Goal: Information Seeking & Learning: Learn about a topic

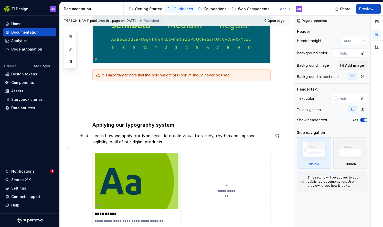
scroll to position [205, 0]
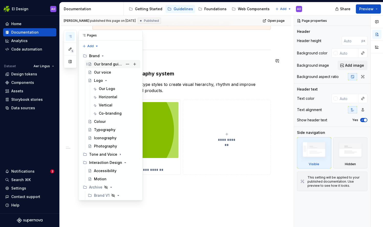
click at [105, 64] on div "Our brand guidelines" at bounding box center [108, 63] width 29 height 5
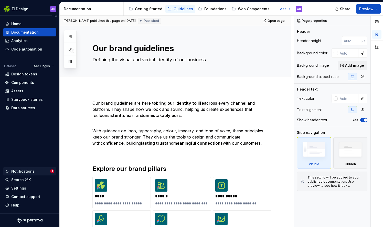
click at [26, 172] on div "Notifications" at bounding box center [22, 171] width 23 height 5
click at [26, 172] on html "EI Design AO Home Documentation Analytics Code automation Dataset Aer Lingus De…" at bounding box center [191, 113] width 383 height 227
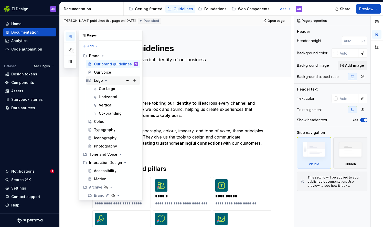
click at [96, 81] on div "Logo" at bounding box center [98, 80] width 9 height 5
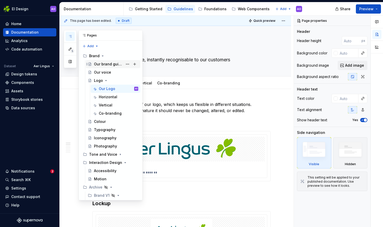
click at [109, 64] on div "Our brand guidelines" at bounding box center [108, 63] width 29 height 5
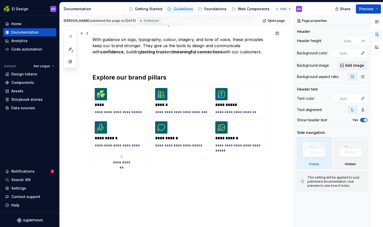
scroll to position [117, 0]
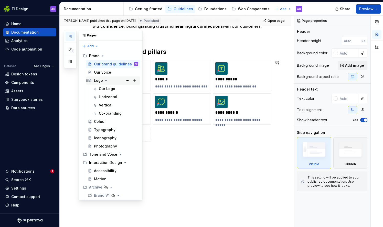
click at [98, 81] on div "Logo" at bounding box center [98, 80] width 9 height 5
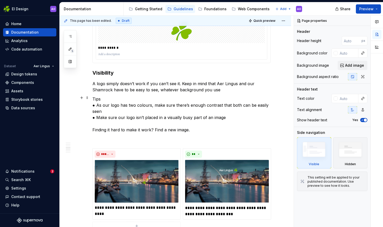
scroll to position [359, 0]
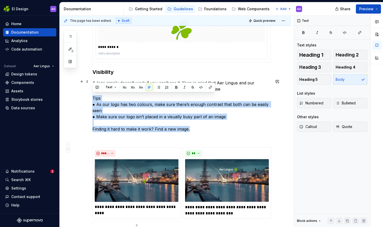
drag, startPoint x: 200, startPoint y: 127, endPoint x: 82, endPoint y: 91, distance: 123.6
click at [82, 97] on button "button" at bounding box center [81, 96] width 7 height 7
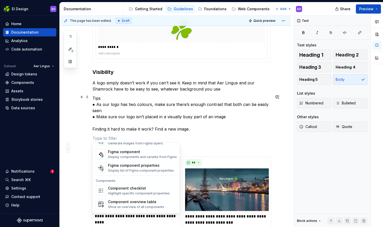
scroll to position [509, 0]
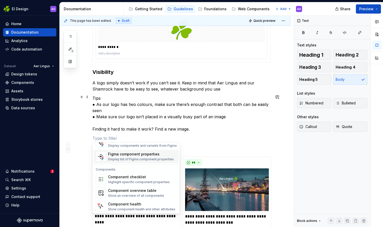
click at [204, 130] on p "Tips ● As our logo has two colours, make sure there’s enough contrast that both…" at bounding box center [181, 113] width 178 height 37
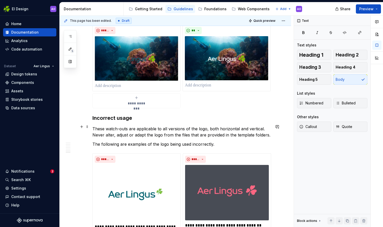
scroll to position [638, 0]
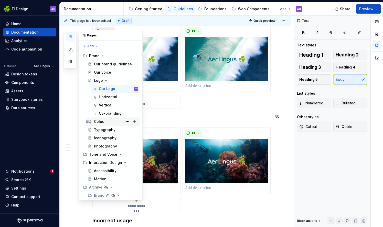
click at [102, 119] on div "Colour" at bounding box center [100, 121] width 12 height 5
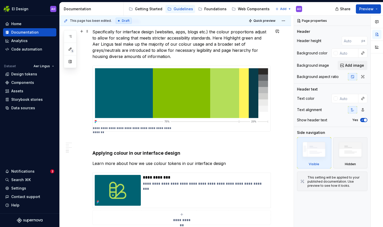
scroll to position [707, 0]
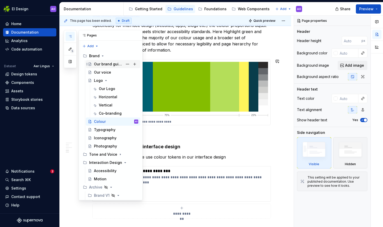
click at [113, 65] on div "Our brand guidelines" at bounding box center [108, 63] width 29 height 5
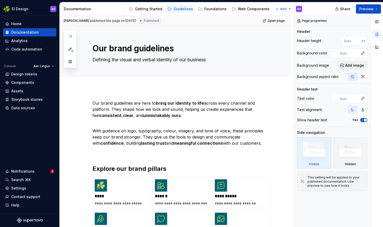
type textarea "*"
